Goal: Task Accomplishment & Management: Manage account settings

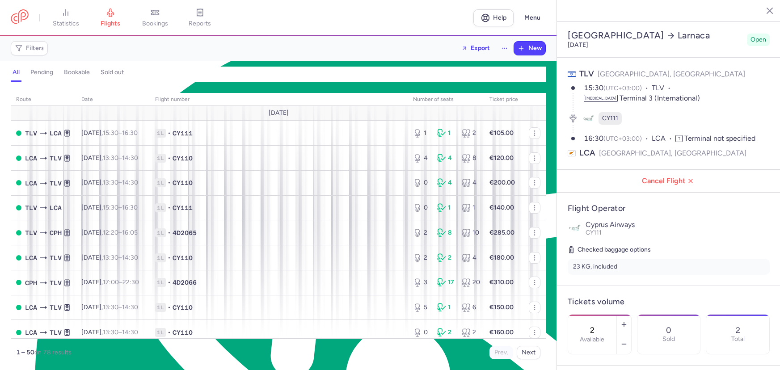
select select "hours"
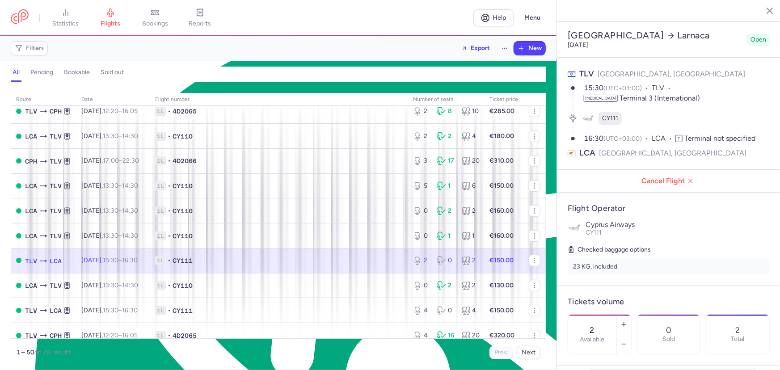
click at [226, 256] on td "1L • CY111" at bounding box center [279, 260] width 258 height 25
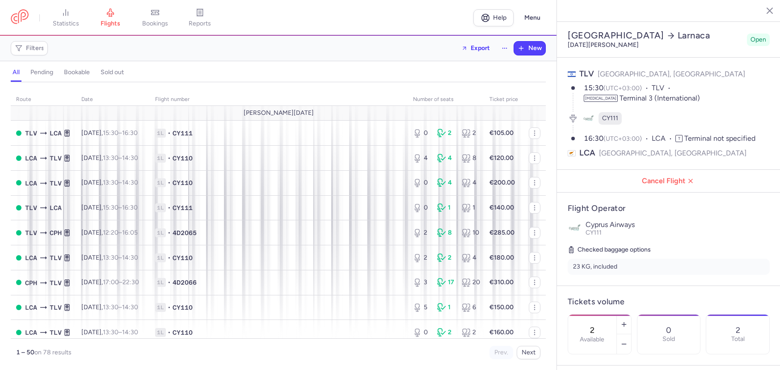
select select "hours"
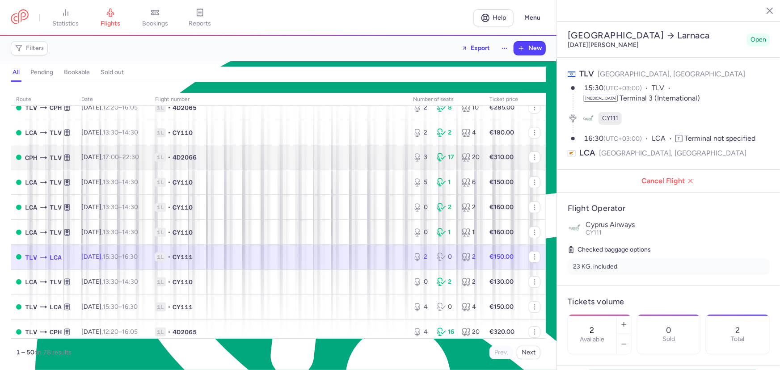
scroll to position [162, 0]
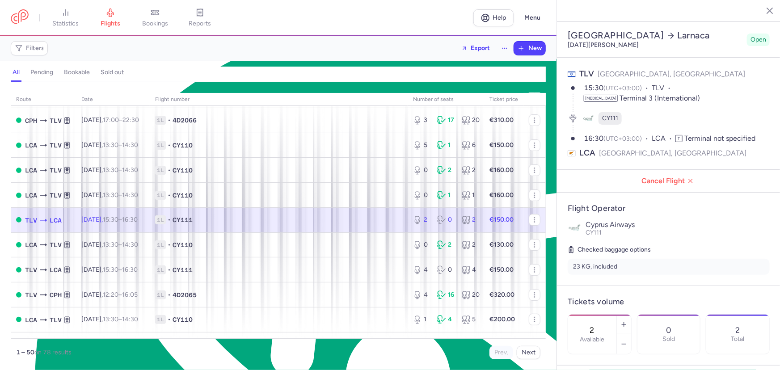
click at [233, 219] on span "1L • CY111" at bounding box center [278, 220] width 247 height 9
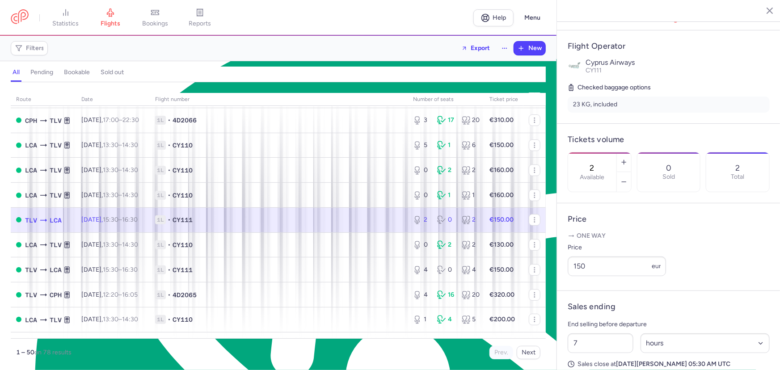
type textarea "2"
drag, startPoint x: 602, startPoint y: 149, endPoint x: 616, endPoint y: 145, distance: 14.4
click at [603, 163] on input "2" at bounding box center [592, 168] width 21 height 10
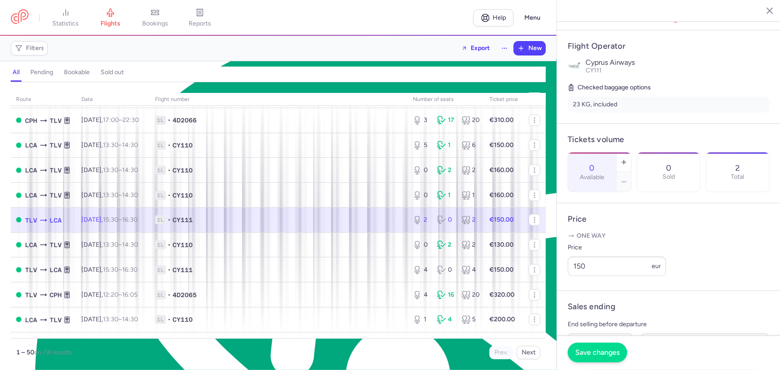
type input "0"
click at [598, 350] on span "Save changes" at bounding box center [598, 353] width 44 height 8
